Goal: Navigation & Orientation: Find specific page/section

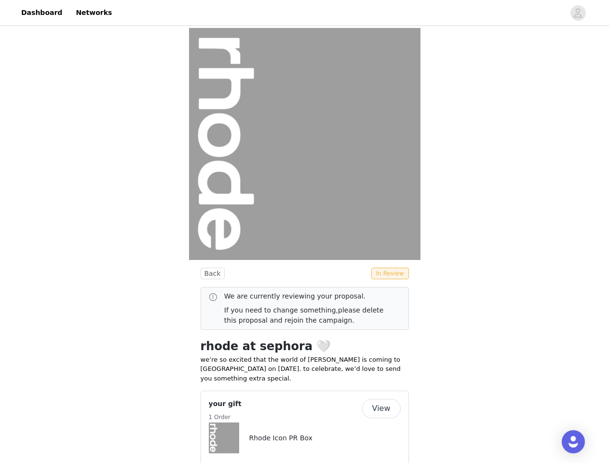
click at [304, 232] on img at bounding box center [305, 144] width 232 height 232
click at [304, 13] on div at bounding box center [341, 13] width 447 height 22
click at [578, 13] on icon "avatar" at bounding box center [578, 12] width 9 height 15
click at [211, 274] on body "Dashboard Networks Back In Review We are currently reviewing your proposal. If …" at bounding box center [304, 231] width 609 height 463
click at [392, 274] on body "Dashboard Networks Back In Review We are currently reviewing your proposal. If …" at bounding box center [304, 231] width 609 height 463
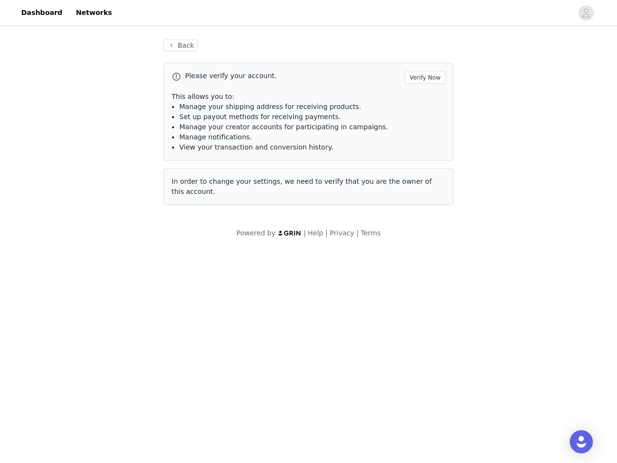
click at [305, 421] on body "Dashboard Networks Back Please verify your account. Verify Now This allows you …" at bounding box center [308, 231] width 617 height 463
click at [383, 399] on body "Dashboard Networks Back Please verify your account. Verify Now This allows you …" at bounding box center [308, 231] width 617 height 463
click at [574, 442] on div "Open Intercom Messenger" at bounding box center [581, 441] width 23 height 23
